Goal: Transaction & Acquisition: Purchase product/service

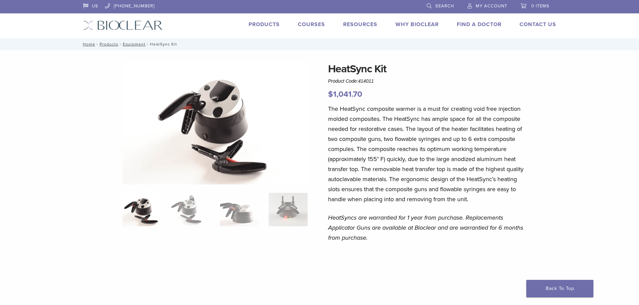
click at [490, 7] on span "My Account" at bounding box center [491, 5] width 32 height 5
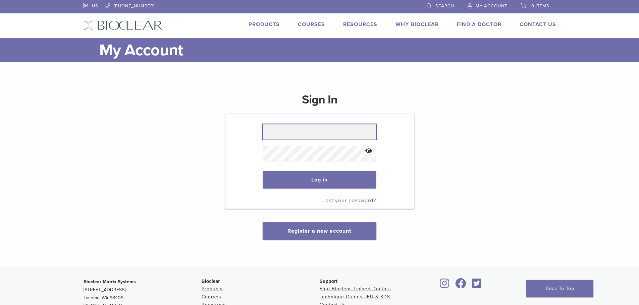
click at [293, 135] on input "text" at bounding box center [319, 131] width 113 height 15
type input "**********"
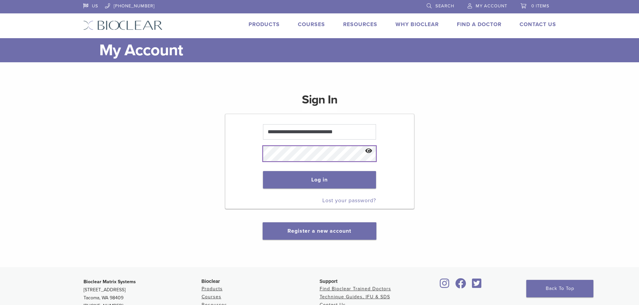
click at [263, 171] on button "Log in" at bounding box center [319, 179] width 113 height 17
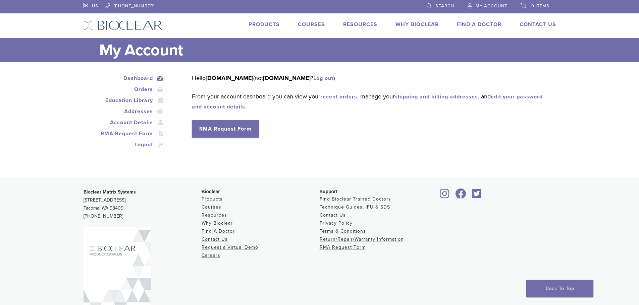
click at [494, 5] on span "My Account" at bounding box center [491, 5] width 32 height 5
click at [144, 91] on link "Orders" at bounding box center [123, 89] width 79 height 8
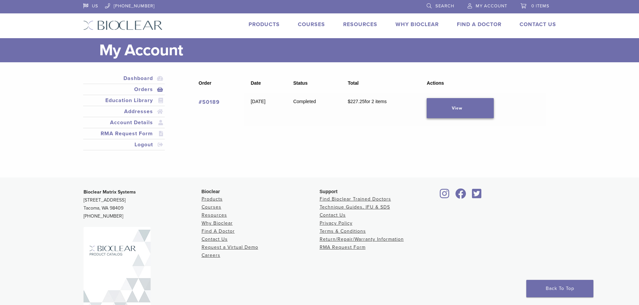
click at [469, 107] on link "View" at bounding box center [459, 108] width 67 height 20
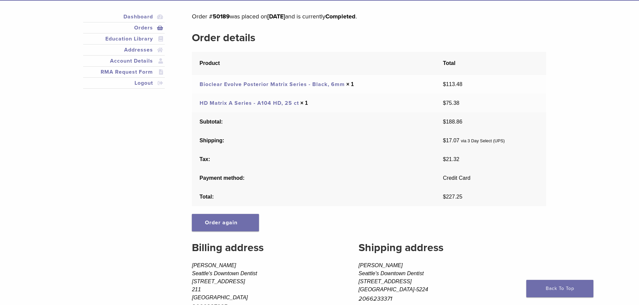
scroll to position [101, 0]
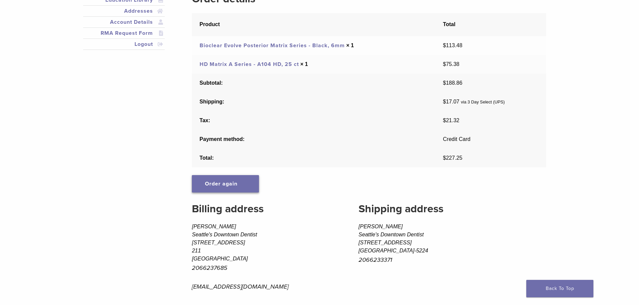
click at [238, 185] on link "Order again" at bounding box center [225, 183] width 67 height 17
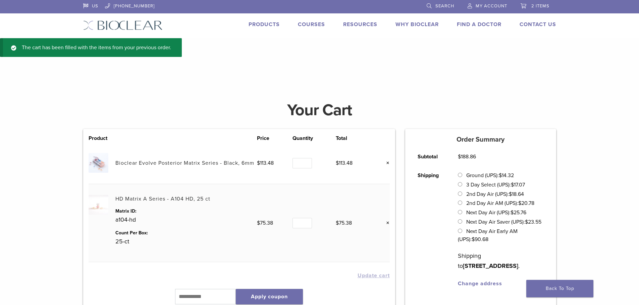
click at [488, 6] on span "My Account" at bounding box center [491, 5] width 32 height 5
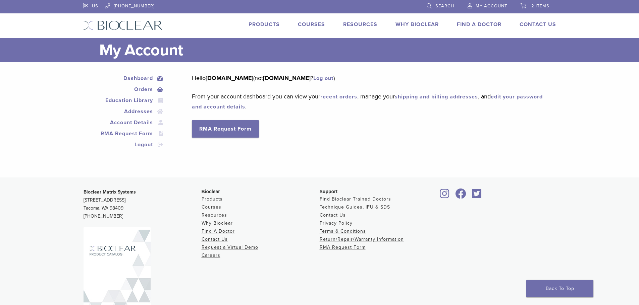
click at [142, 89] on link "Orders" at bounding box center [123, 89] width 79 height 8
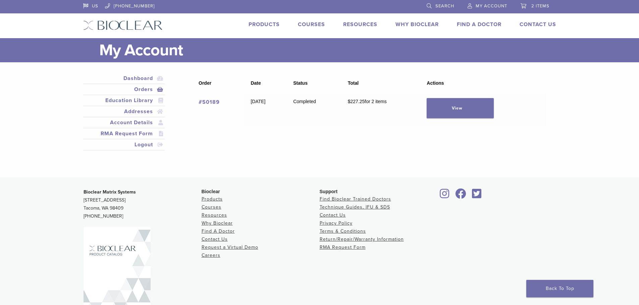
click at [142, 90] on link "Orders" at bounding box center [123, 89] width 79 height 8
click at [465, 107] on link "View" at bounding box center [459, 108] width 67 height 20
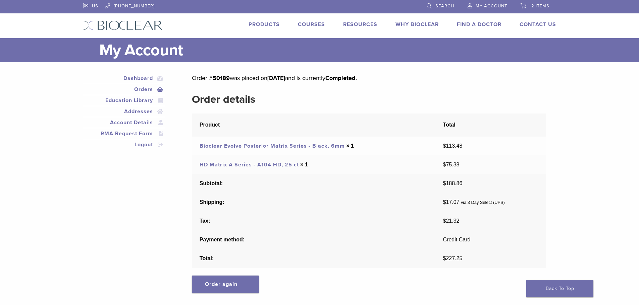
click at [295, 130] on th "Product" at bounding box center [313, 125] width 243 height 23
